Goal: Entertainment & Leisure: Browse casually

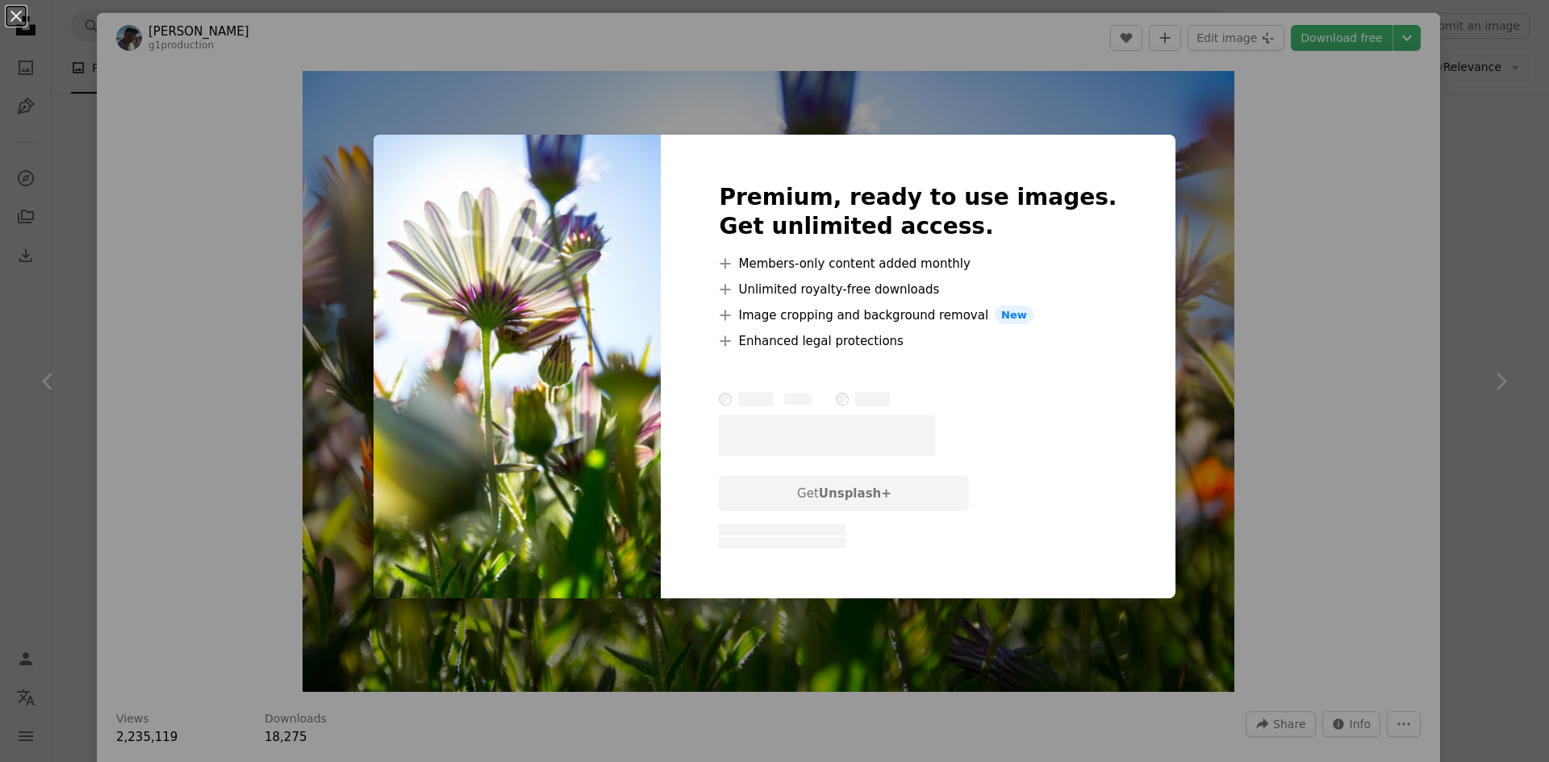
scroll to position [1499, 0]
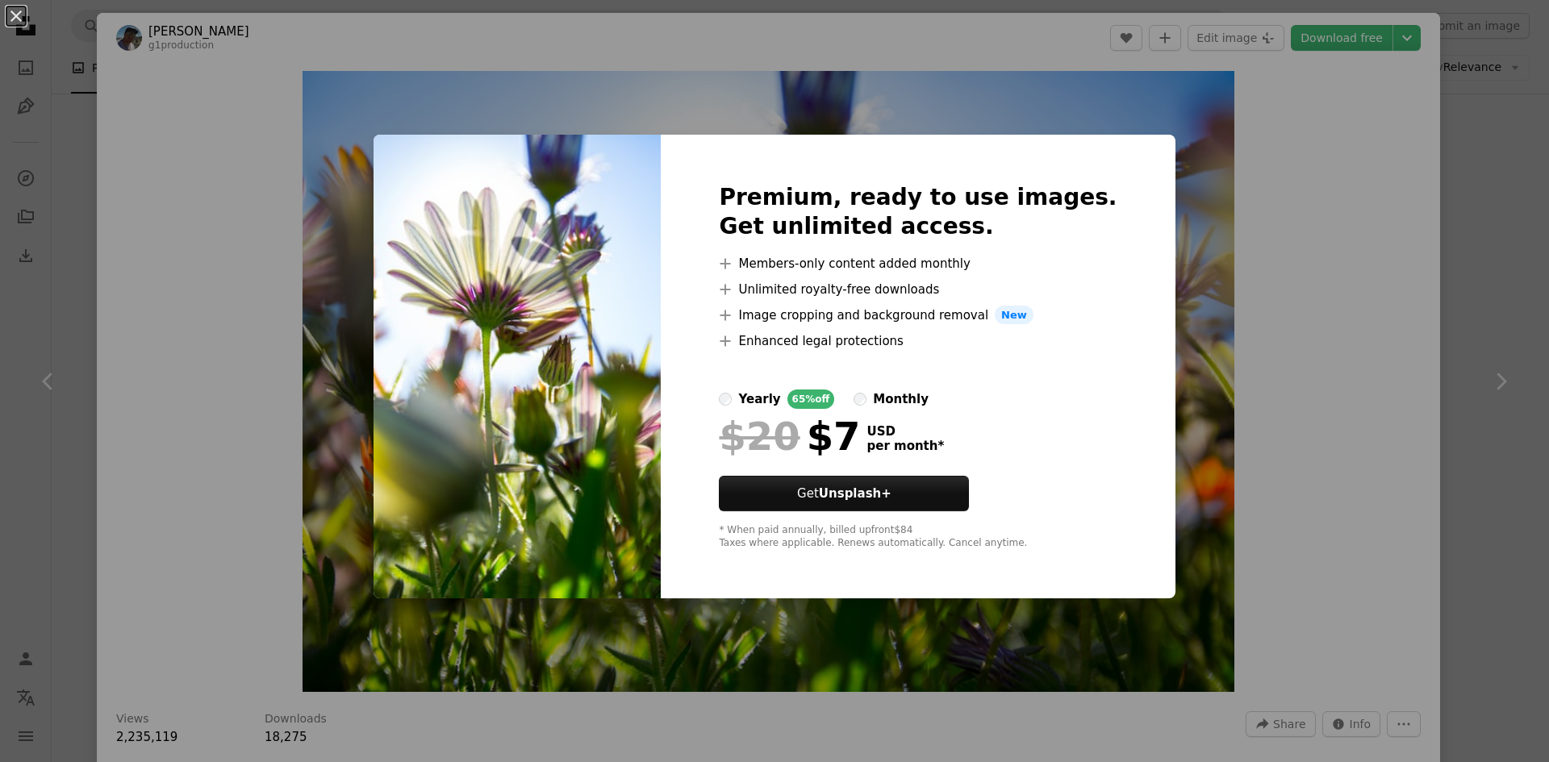
click at [1201, 205] on div "An X shape Premium, ready to use images. Get unlimited access. A plus sign Memb…" at bounding box center [774, 381] width 1549 height 762
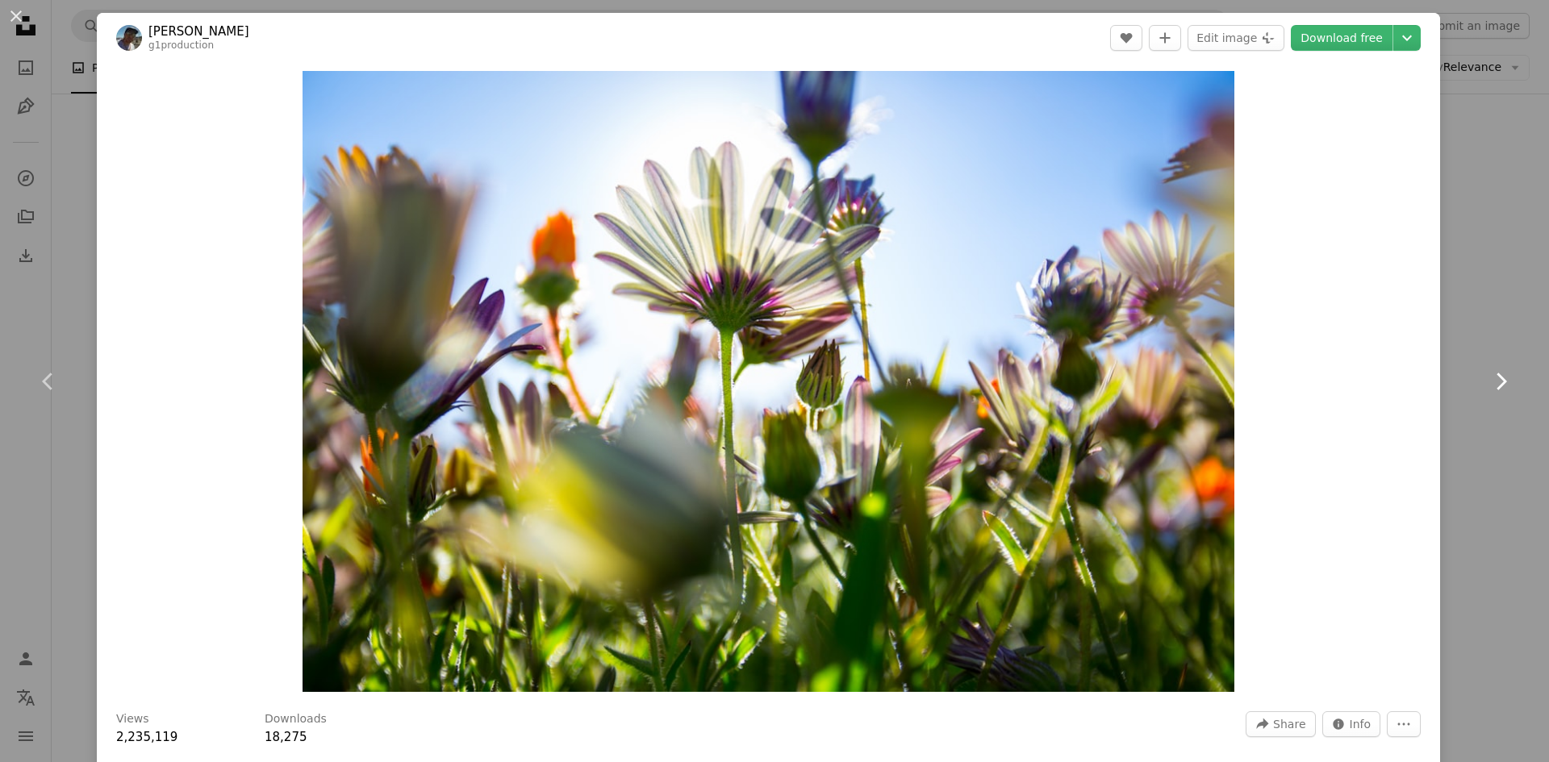
click at [1488, 390] on icon "Chevron right" at bounding box center [1501, 382] width 26 height 26
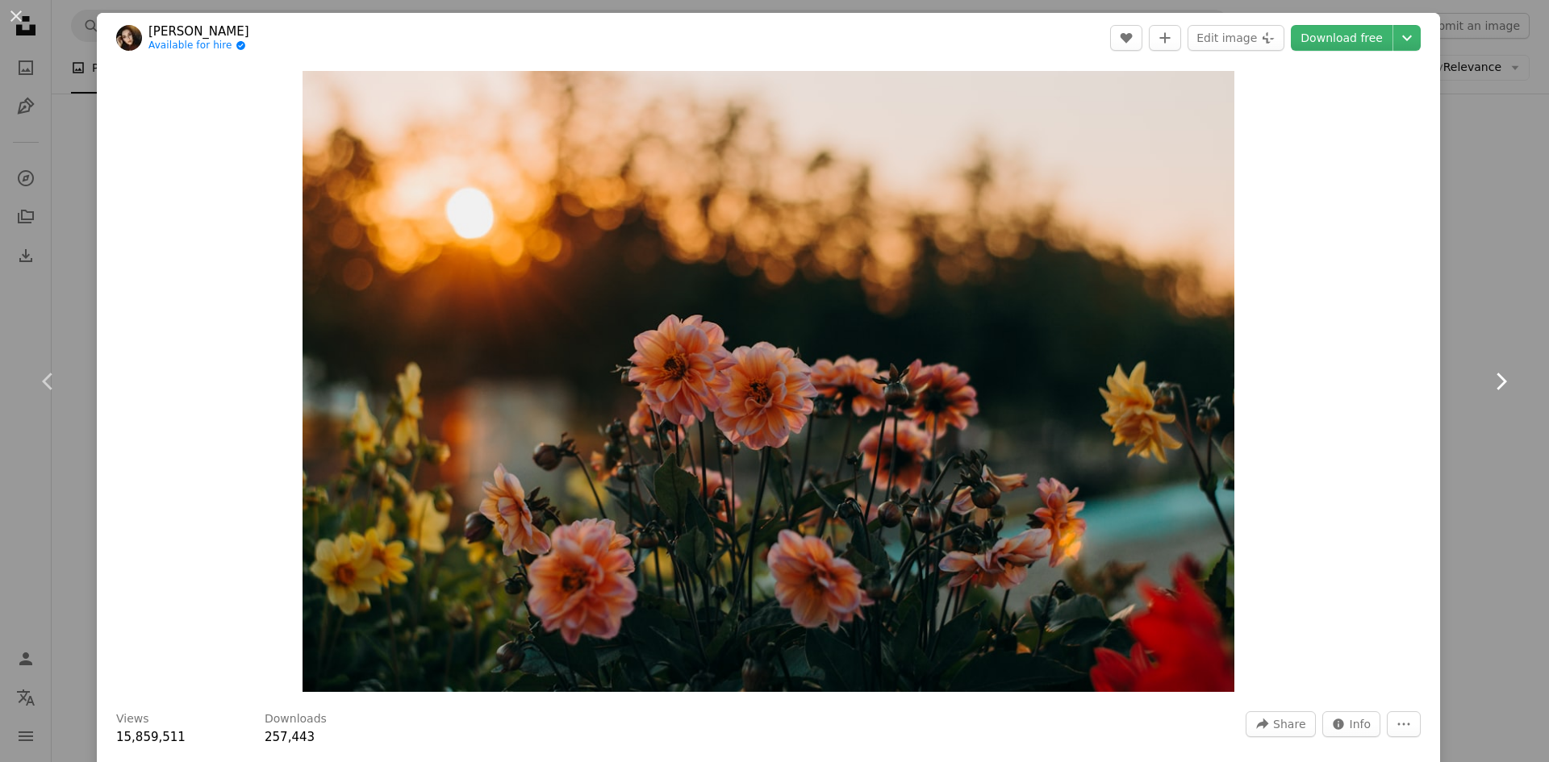
click at [1492, 377] on icon "Chevron right" at bounding box center [1501, 382] width 26 height 26
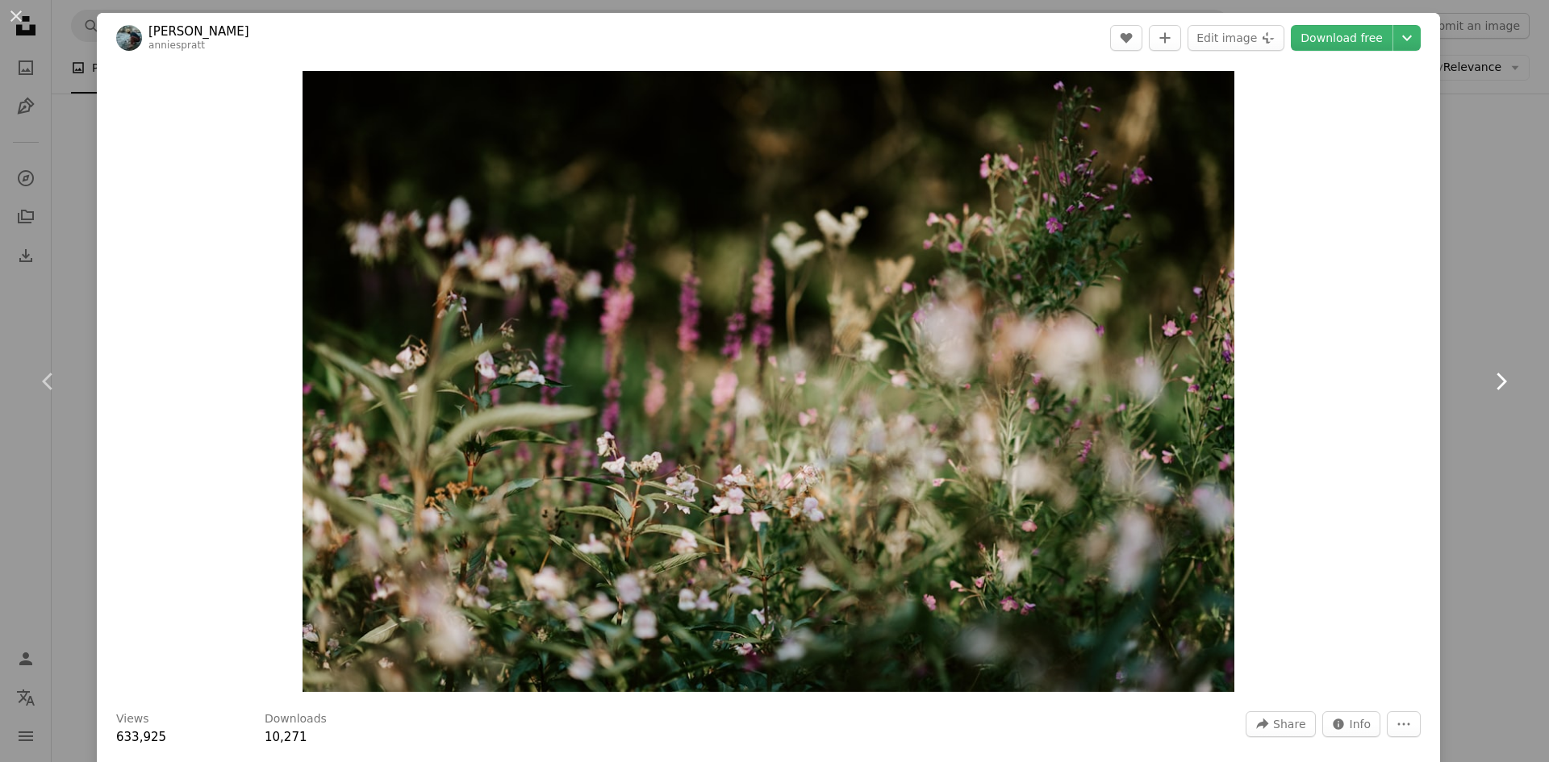
click at [1488, 367] on link "Chevron right" at bounding box center [1500, 381] width 97 height 155
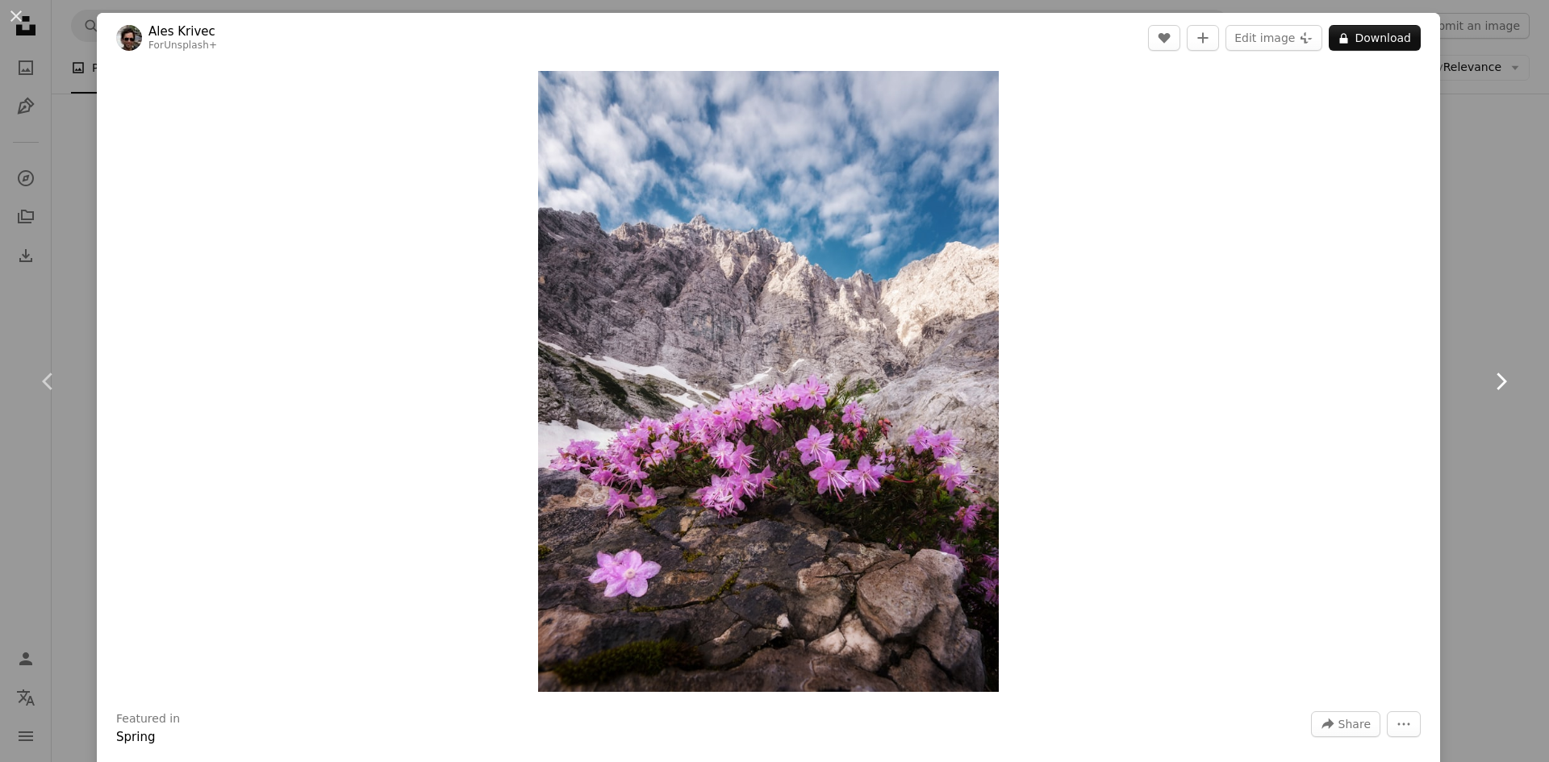
click at [1488, 367] on link "Chevron right" at bounding box center [1500, 381] width 97 height 155
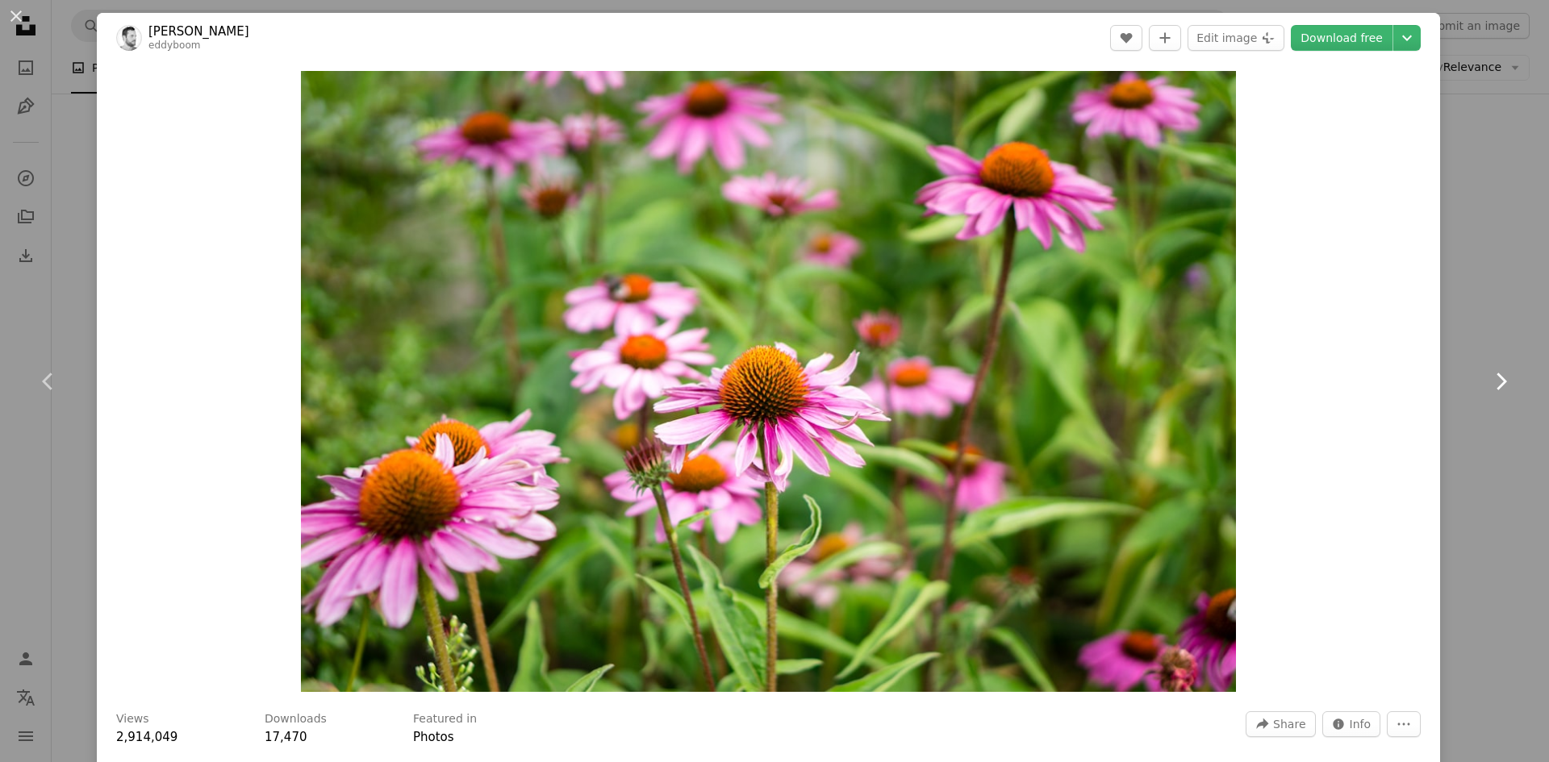
click at [1488, 382] on icon "Chevron right" at bounding box center [1501, 382] width 26 height 26
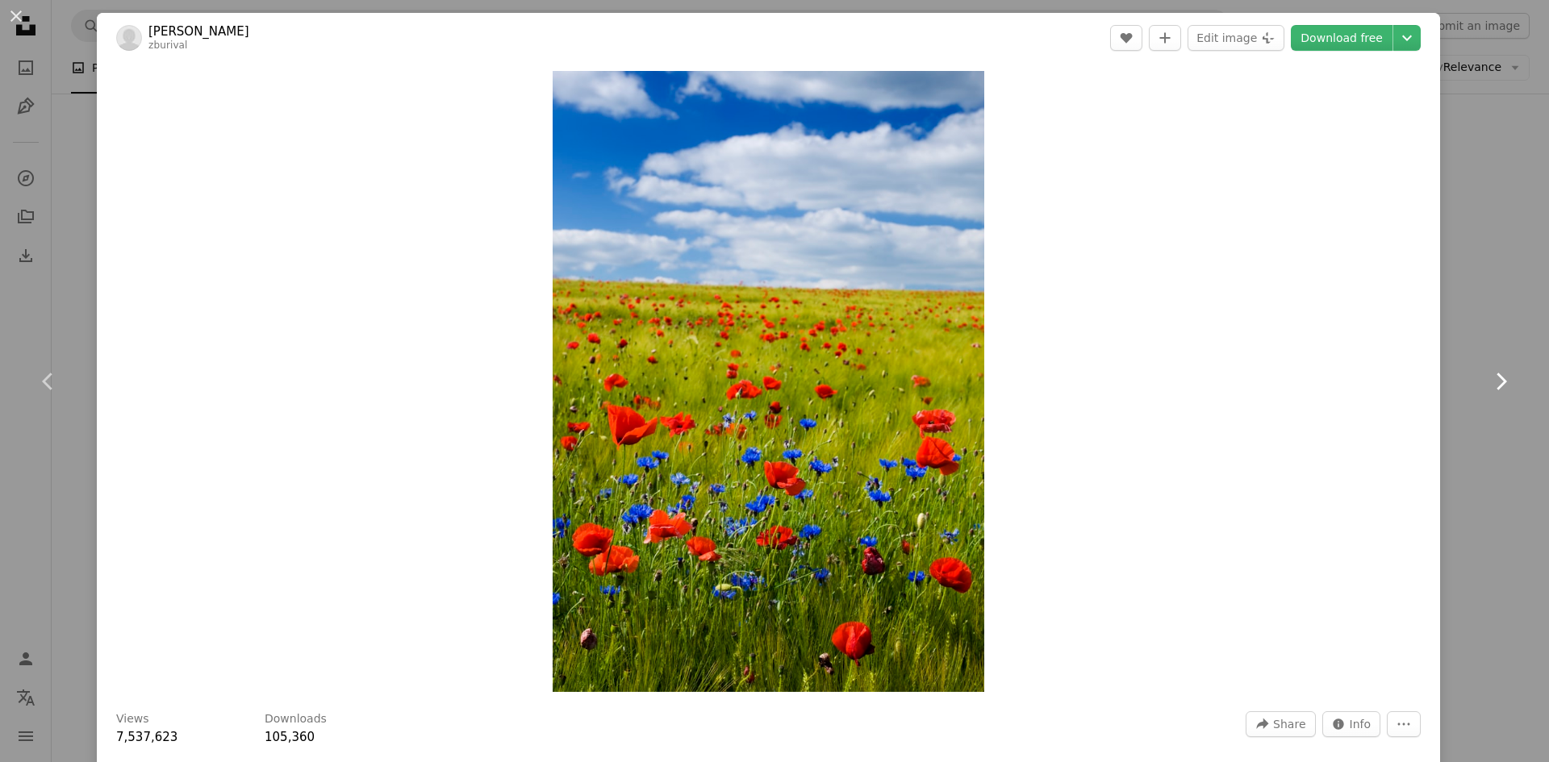
click at [1488, 382] on icon "Chevron right" at bounding box center [1501, 382] width 26 height 26
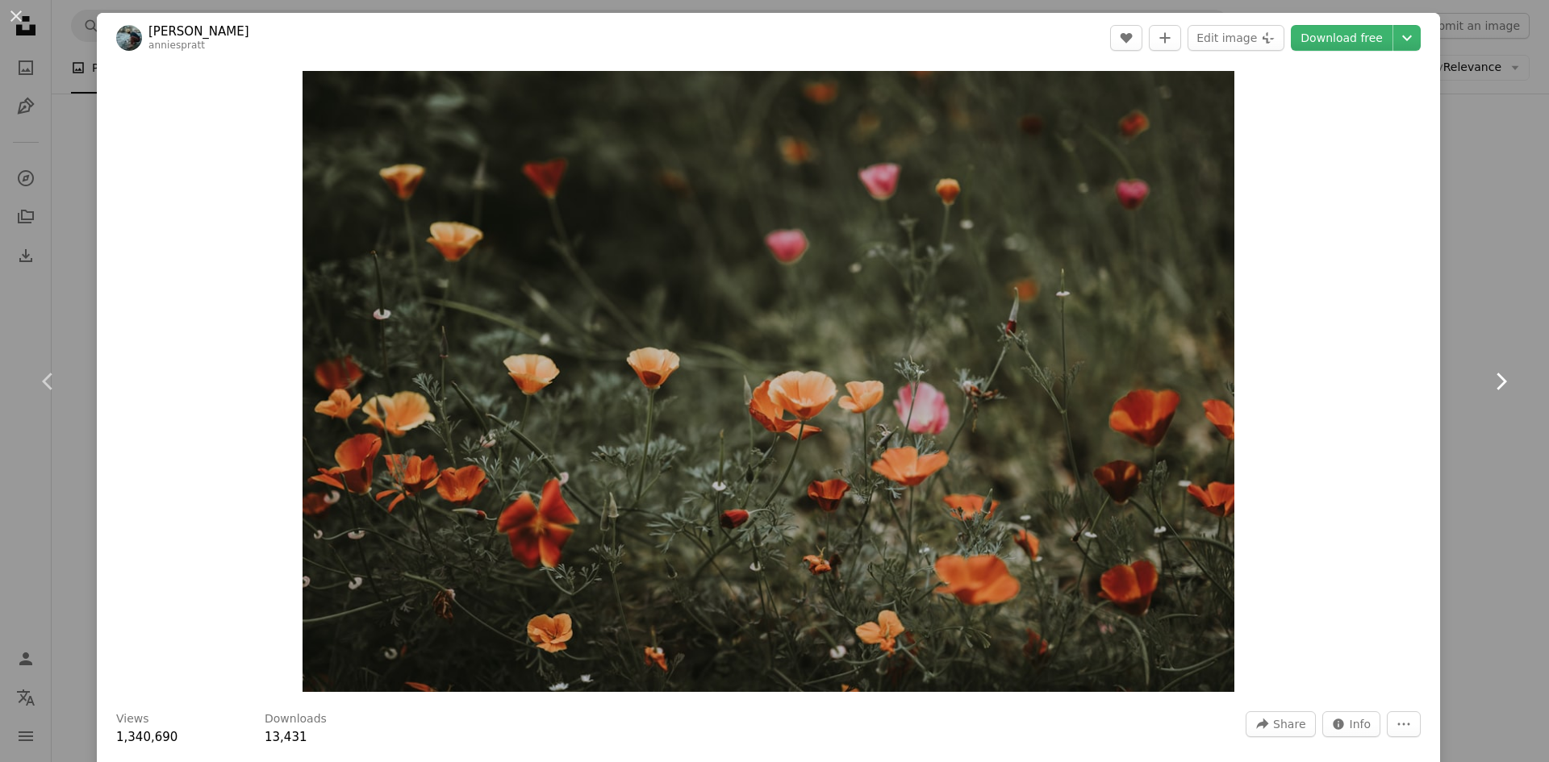
click at [1491, 389] on icon "Chevron right" at bounding box center [1501, 382] width 26 height 26
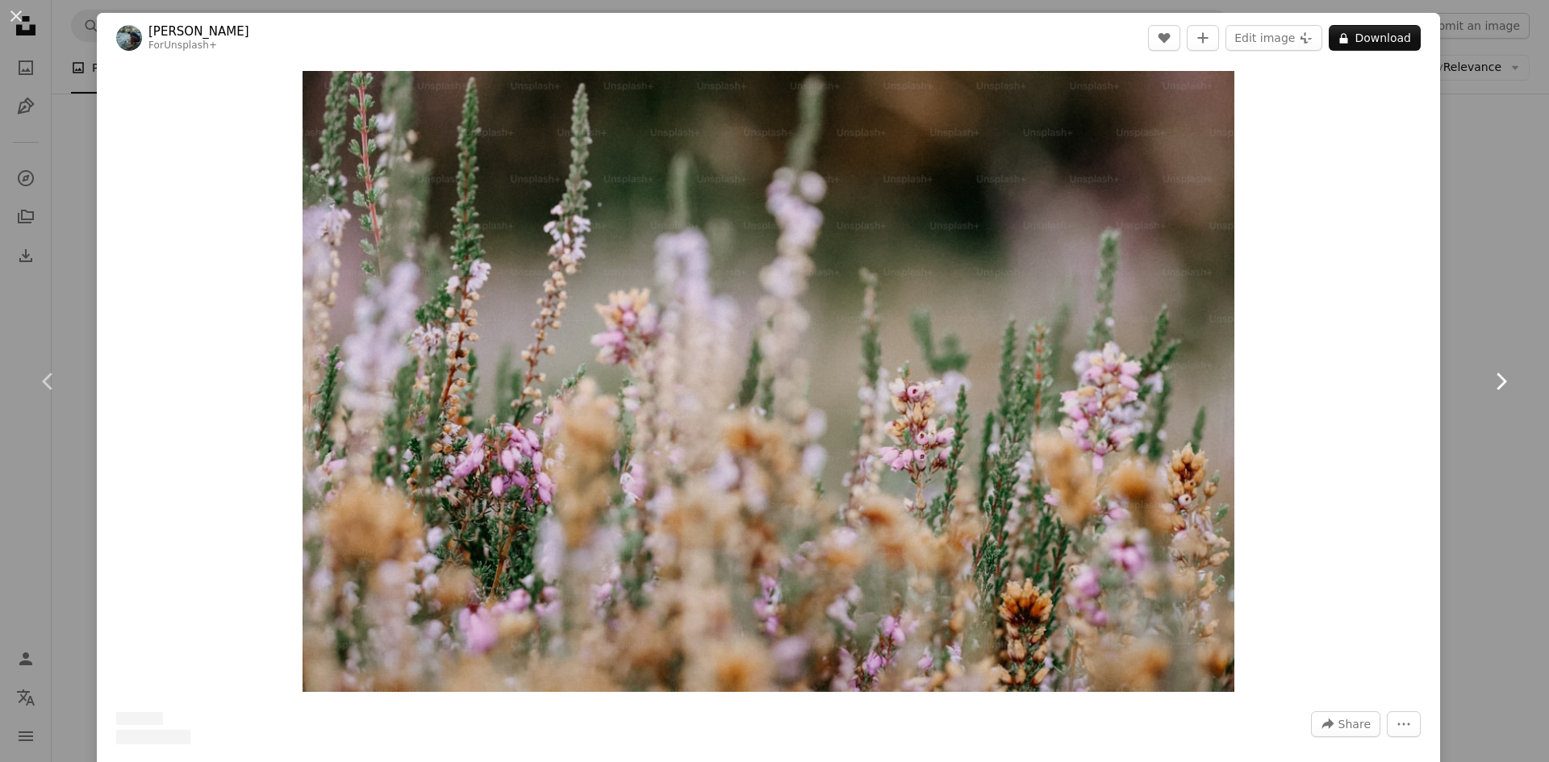
click at [1491, 389] on icon "Chevron right" at bounding box center [1501, 382] width 26 height 26
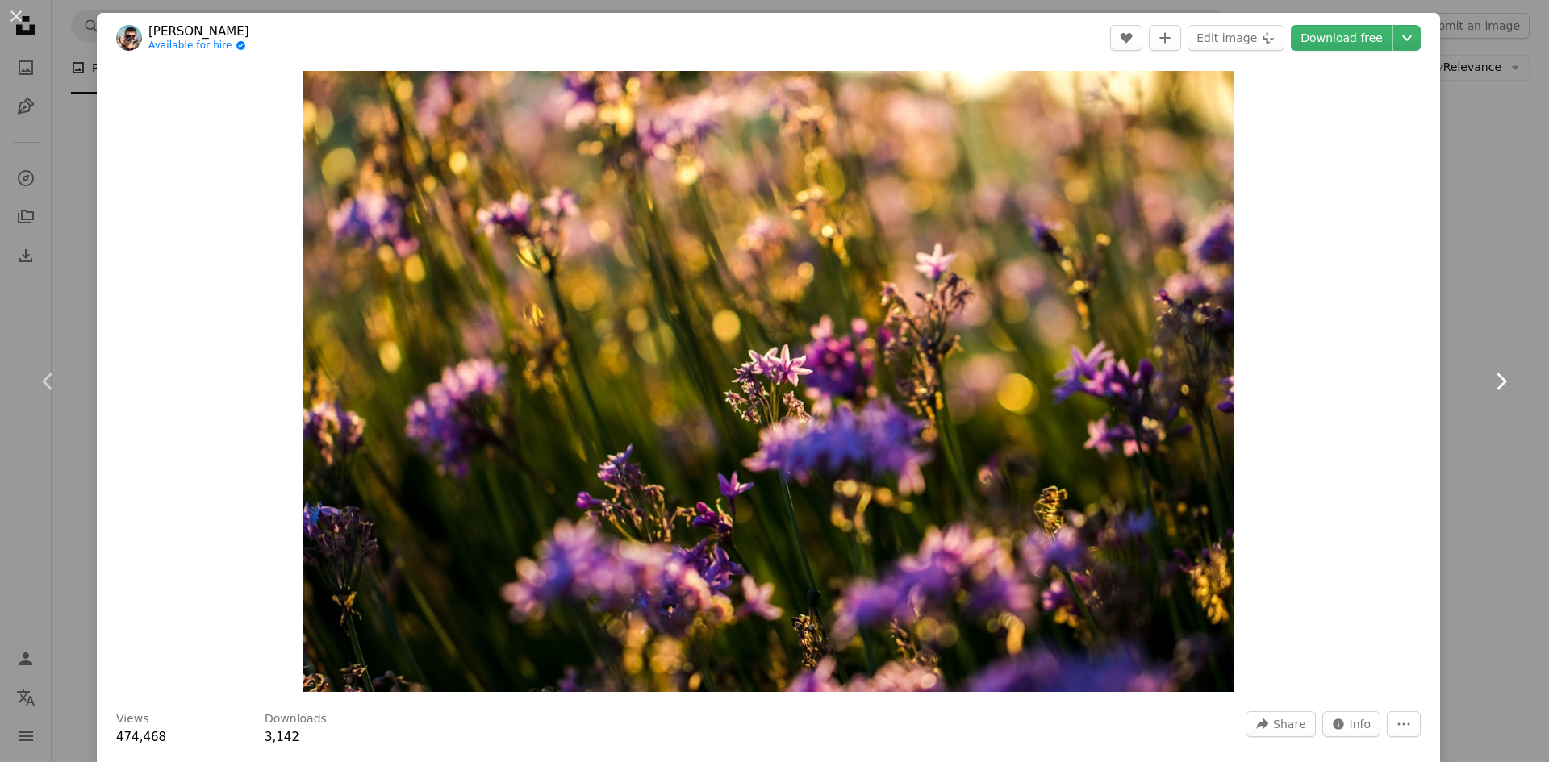
click at [1488, 383] on icon "Chevron right" at bounding box center [1501, 382] width 26 height 26
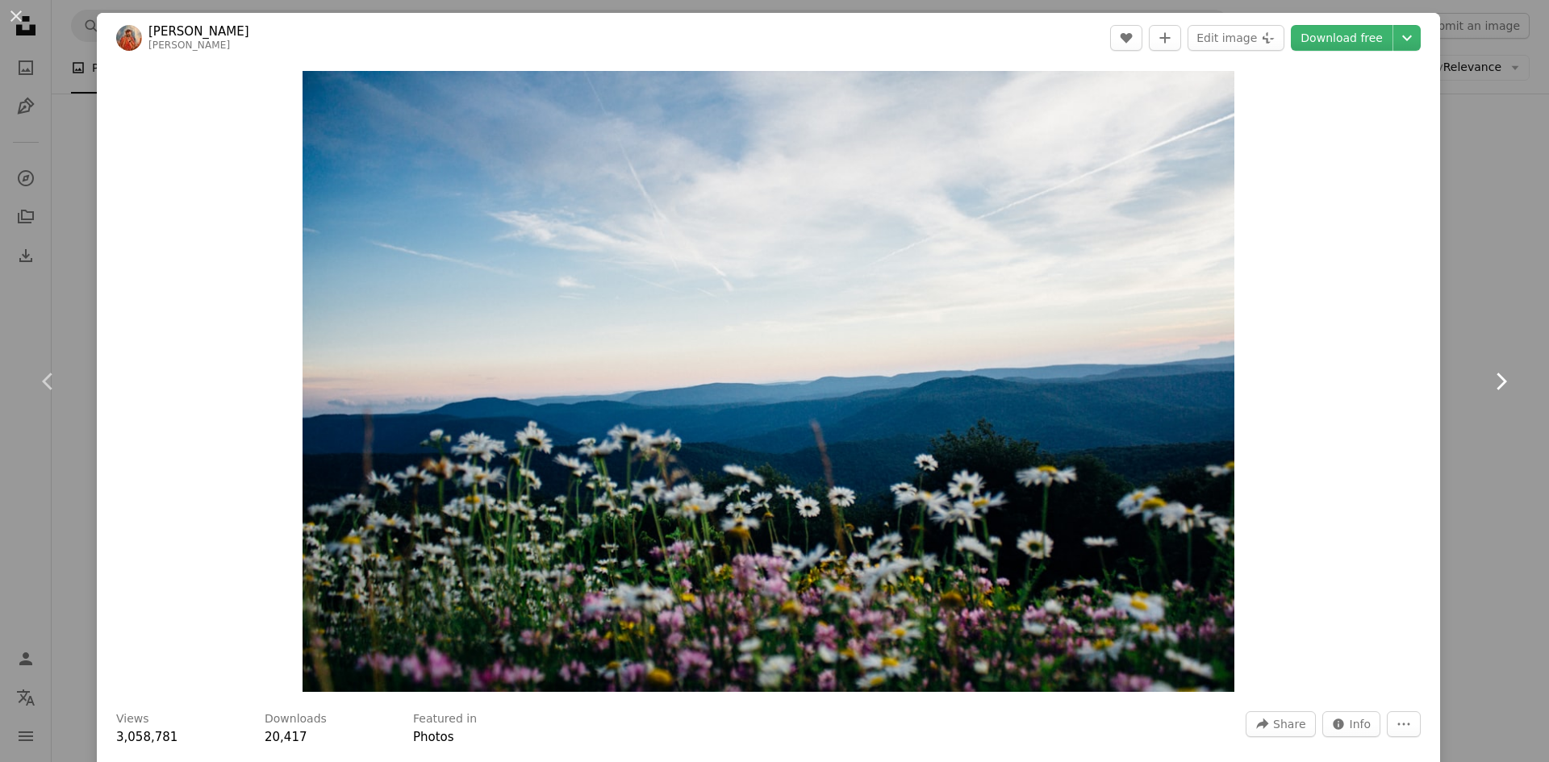
click at [1488, 383] on icon "Chevron right" at bounding box center [1501, 382] width 26 height 26
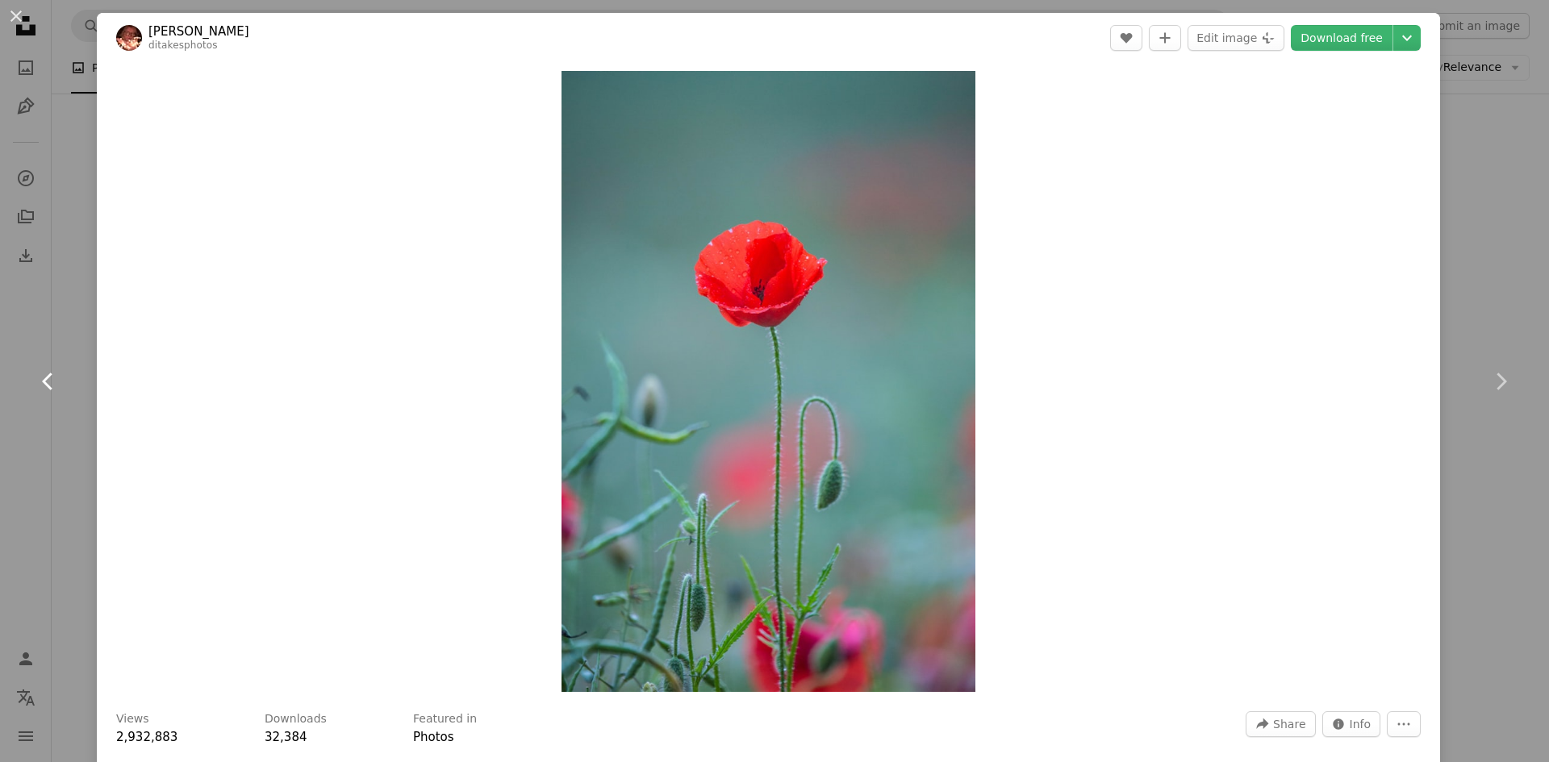
click at [45, 378] on icon at bounding box center [47, 381] width 10 height 17
